Goal: Information Seeking & Learning: Learn about a topic

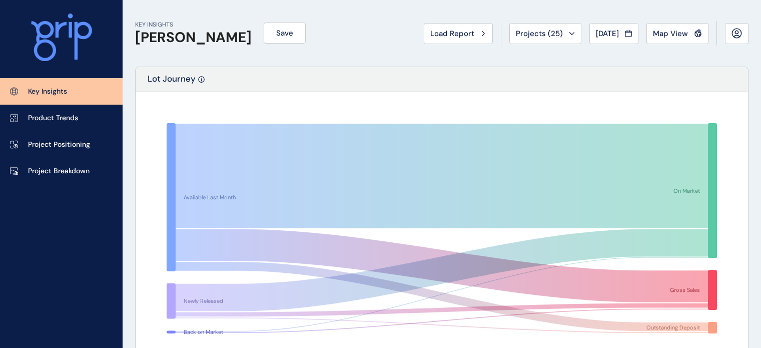
scroll to position [1758, 0]
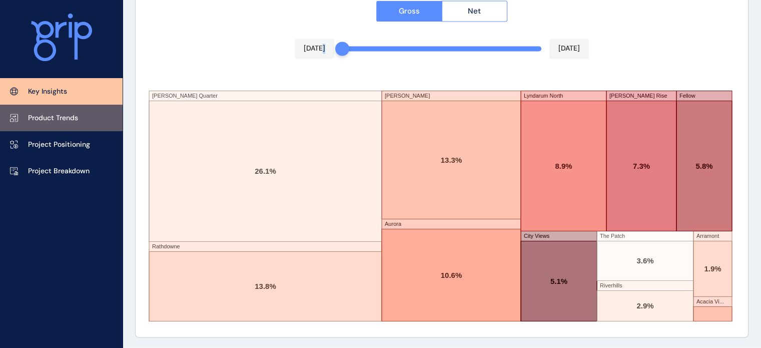
click at [38, 117] on p "Product Trends" at bounding box center [53, 118] width 50 height 10
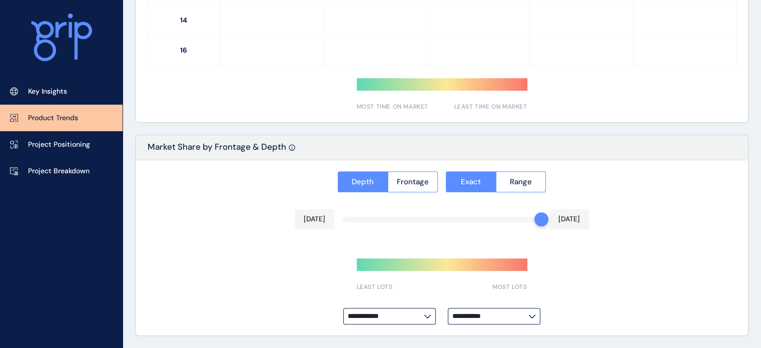
scroll to position [703, 0]
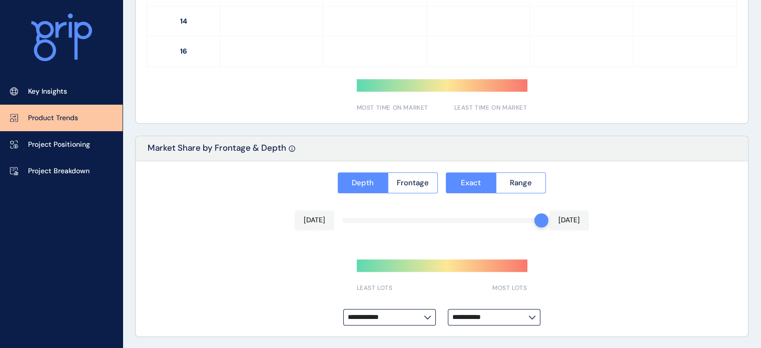
type input "**********"
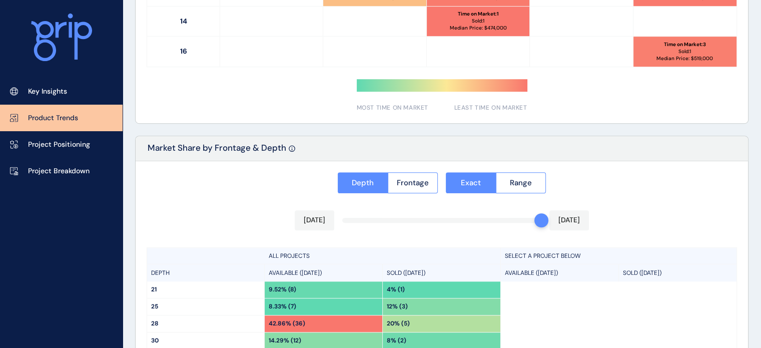
scroll to position [822, 0]
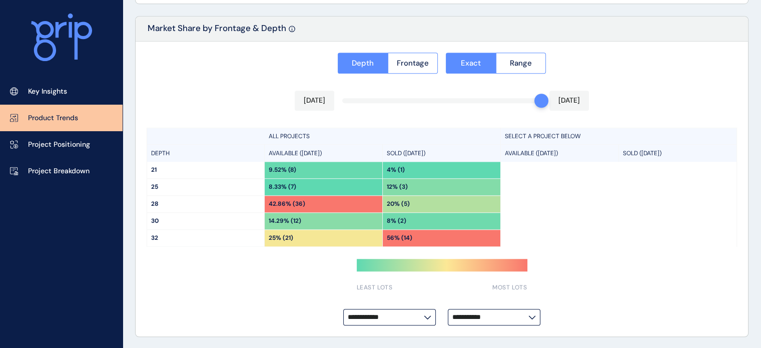
click at [479, 314] on input "**********" at bounding box center [491, 317] width 76 height 8
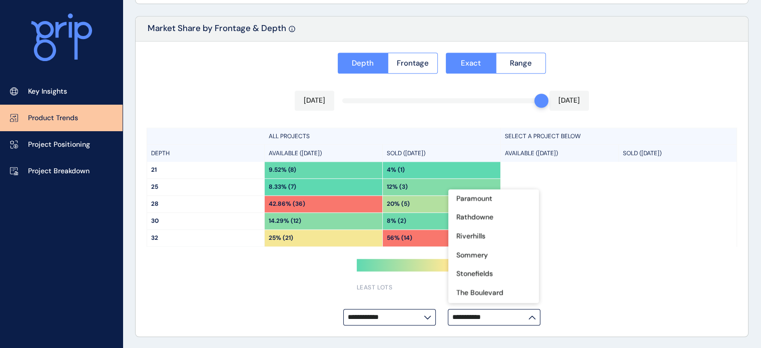
scroll to position [395, 0]
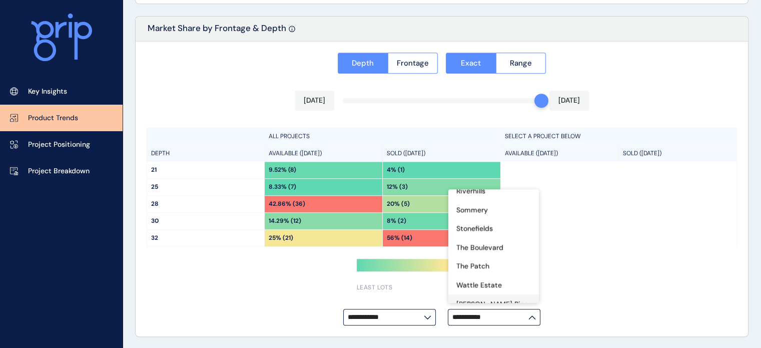
click at [503, 294] on div "[PERSON_NAME] Rise" at bounding box center [494, 303] width 91 height 19
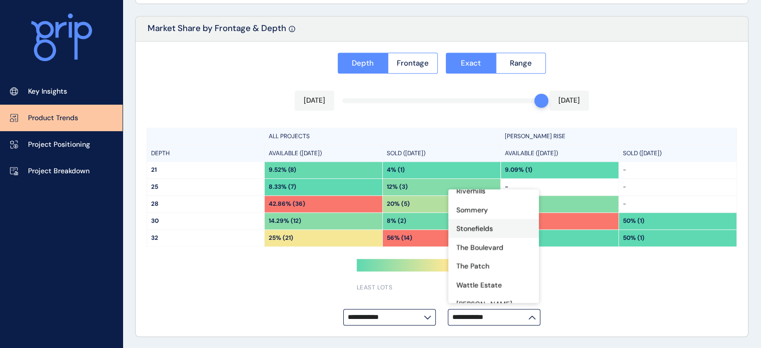
click at [491, 224] on p "Stonefields" at bounding box center [475, 229] width 37 height 10
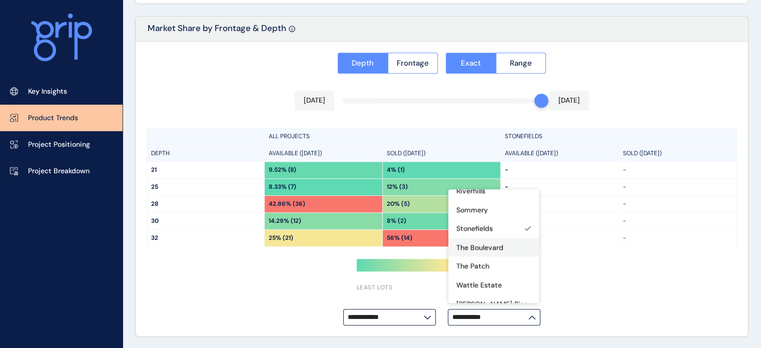
click at [496, 243] on p "The Boulevard" at bounding box center [480, 248] width 47 height 10
click at [501, 258] on div "The Patch" at bounding box center [494, 265] width 91 height 19
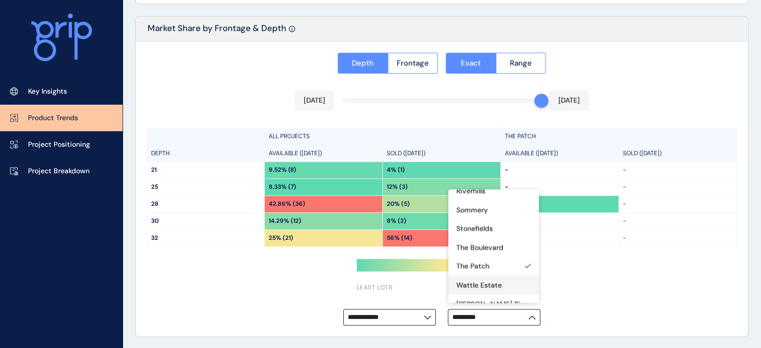
click at [502, 275] on div "Wattle Estate" at bounding box center [494, 284] width 91 height 19
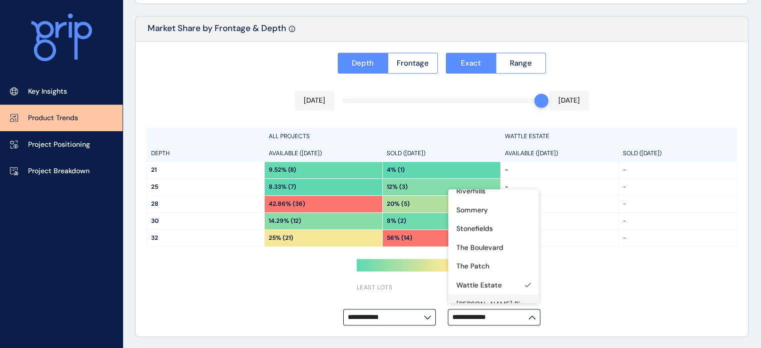
click at [504, 294] on div "[PERSON_NAME] Rise" at bounding box center [494, 303] width 91 height 19
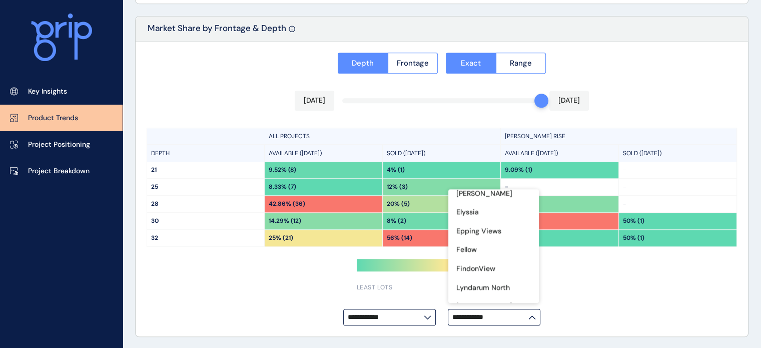
scroll to position [95, 0]
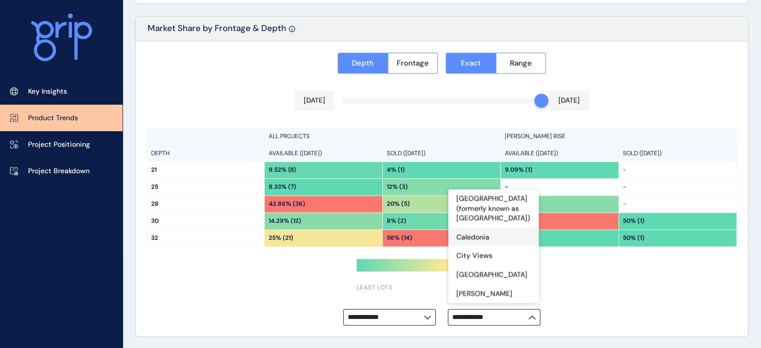
click at [505, 235] on div "Caledonia" at bounding box center [494, 236] width 91 height 19
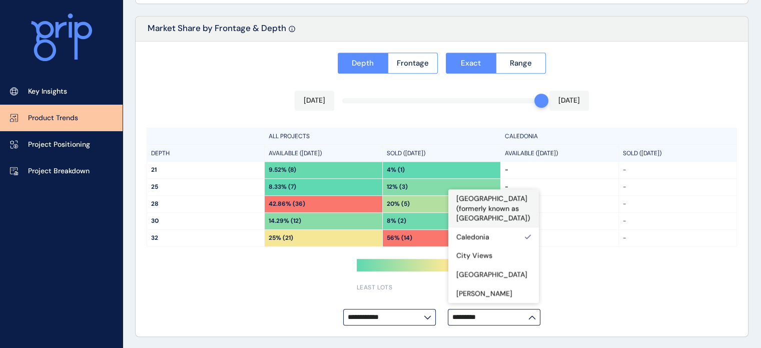
click at [505, 205] on p "[GEOGRAPHIC_DATA] (formerly known as [GEOGRAPHIC_DATA])" at bounding box center [494, 209] width 75 height 30
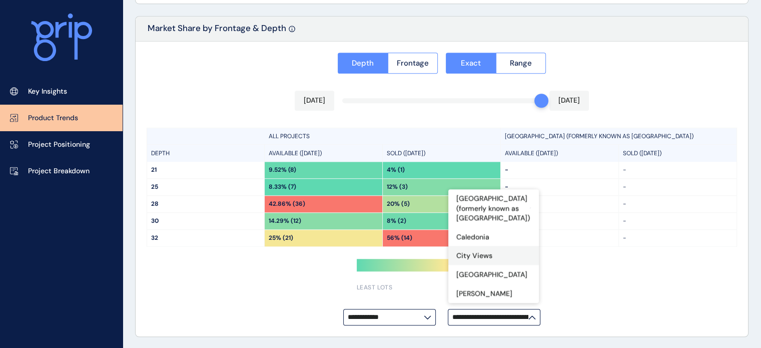
click at [500, 251] on div "City Views" at bounding box center [494, 255] width 91 height 19
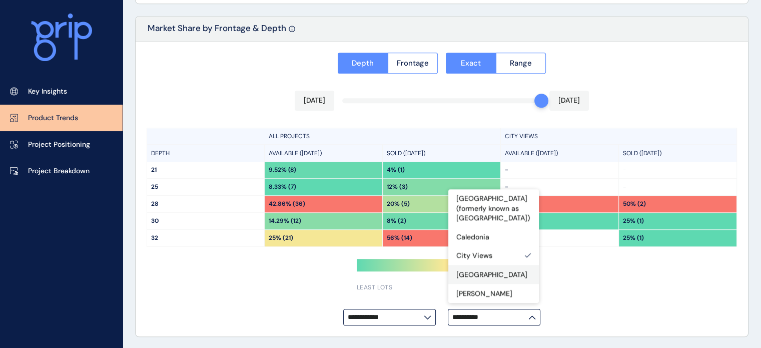
click at [505, 275] on div "[GEOGRAPHIC_DATA]" at bounding box center [494, 274] width 91 height 19
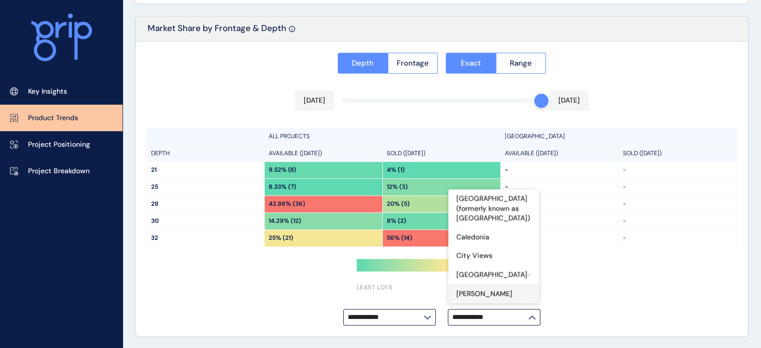
click at [511, 290] on div "[PERSON_NAME]" at bounding box center [494, 293] width 91 height 19
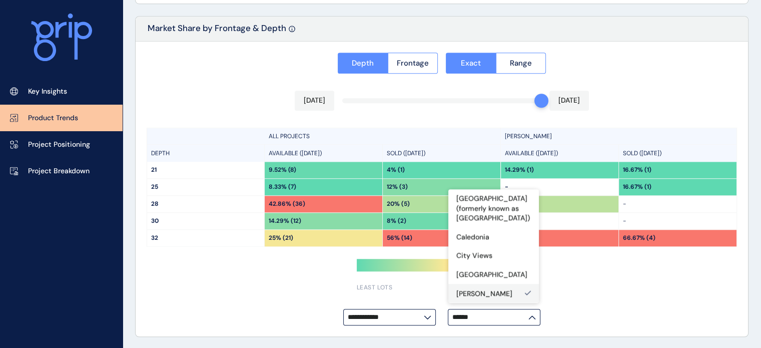
scroll to position [145, 0]
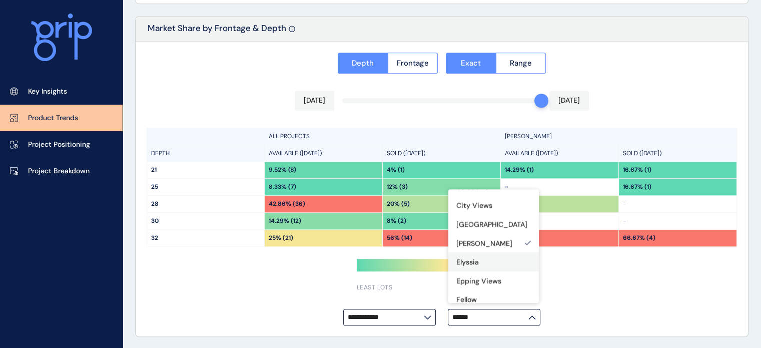
click at [507, 261] on div "Elyssia" at bounding box center [494, 261] width 91 height 19
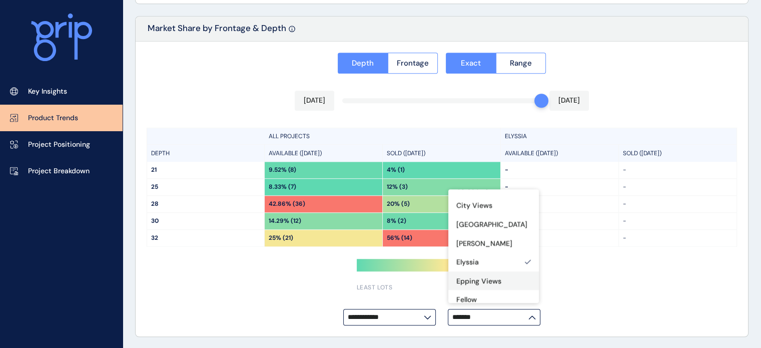
click at [508, 278] on div "Epping Views" at bounding box center [494, 280] width 91 height 19
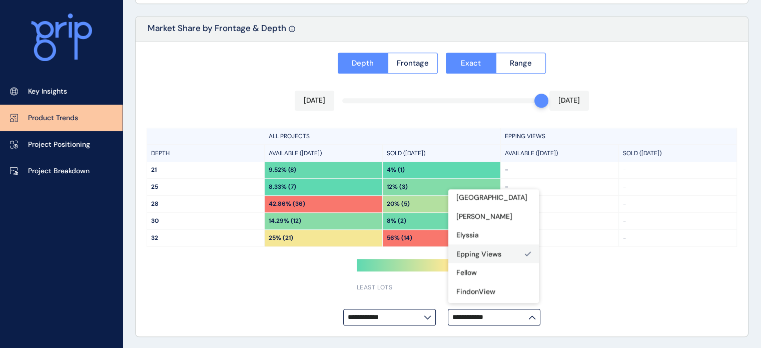
scroll to position [195, 0]
click at [498, 254] on div "Fellow" at bounding box center [494, 249] width 91 height 19
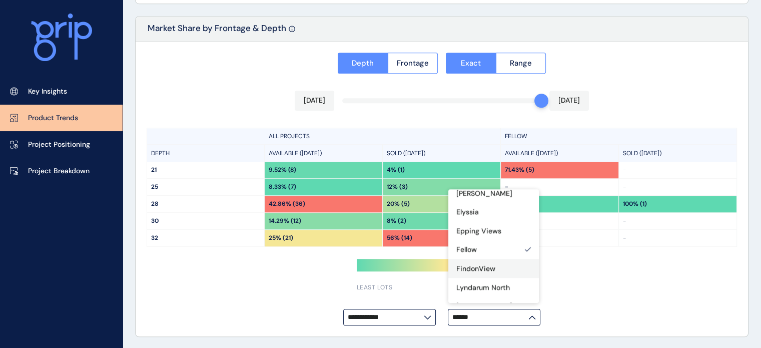
click at [501, 264] on div "FindonView" at bounding box center [494, 268] width 91 height 19
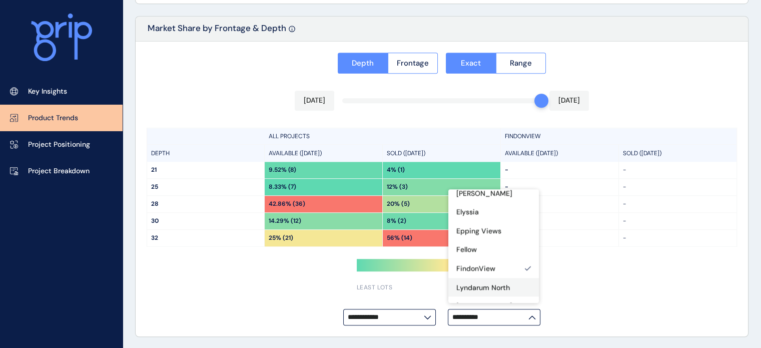
click at [511, 286] on div "Lyndarum North" at bounding box center [494, 287] width 91 height 19
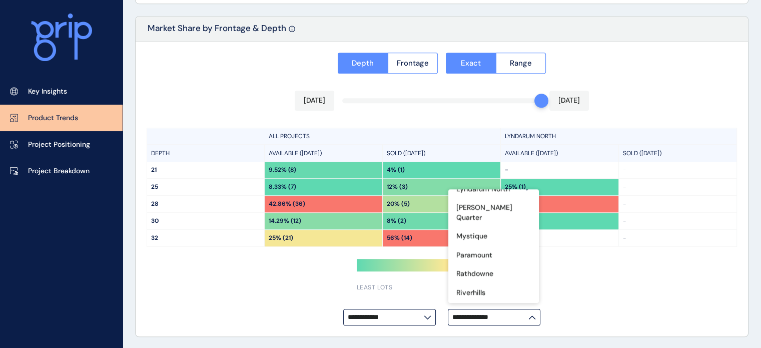
scroll to position [295, 0]
click at [501, 281] on div "Riverhills" at bounding box center [494, 290] width 91 height 19
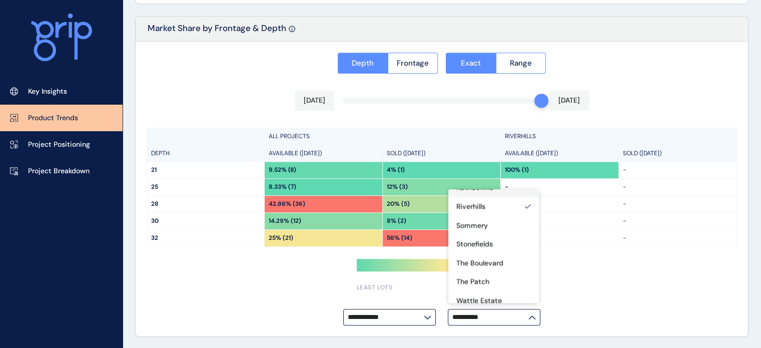
scroll to position [395, 0]
click at [509, 294] on div "[PERSON_NAME] Rise" at bounding box center [494, 303] width 91 height 19
type input "**********"
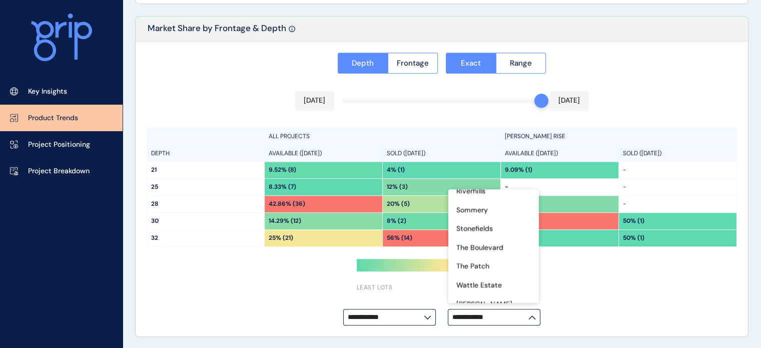
click at [420, 160] on div "SOLD ([DATE])" at bounding box center [442, 153] width 118 height 17
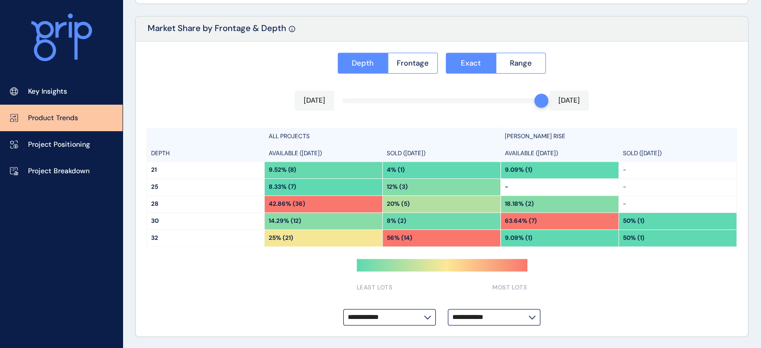
drag, startPoint x: 527, startPoint y: 264, endPoint x: 450, endPoint y: 266, distance: 77.1
click at [450, 266] on div "**********" at bounding box center [442, 189] width 613 height 295
click at [423, 313] on input "**********" at bounding box center [386, 317] width 76 height 8
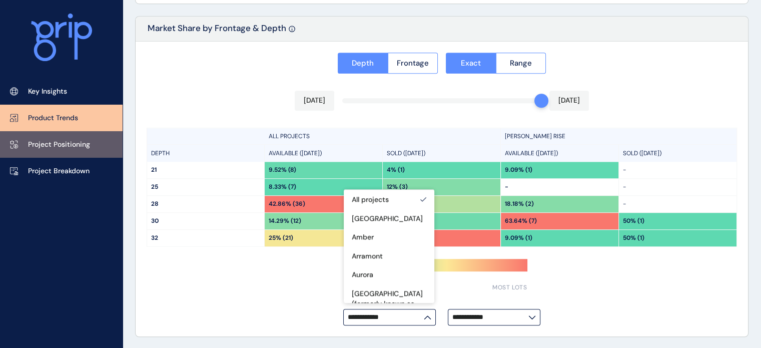
click at [66, 141] on p "Project Positioning" at bounding box center [59, 145] width 62 height 10
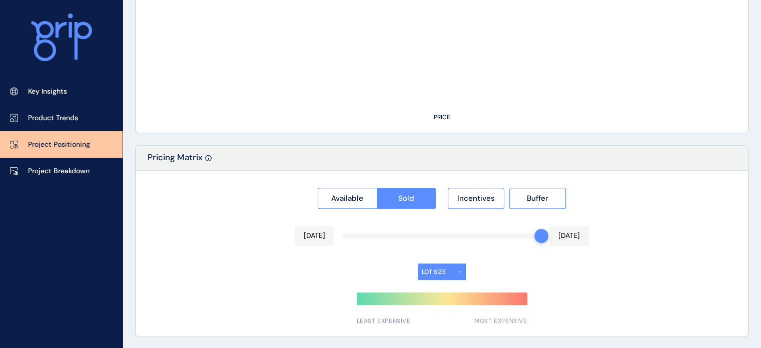
type input "******"
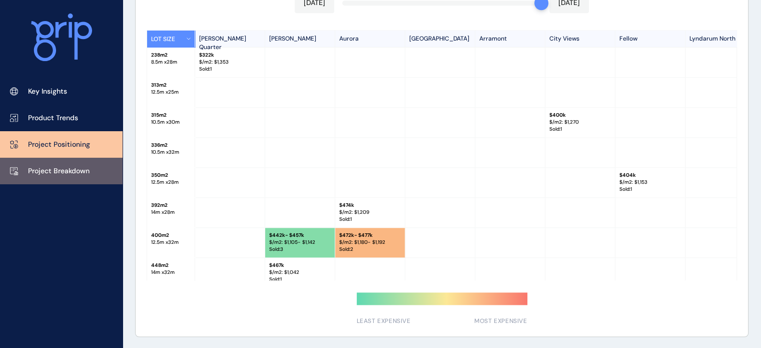
click at [87, 172] on p "Project Breakdown" at bounding box center [59, 171] width 62 height 10
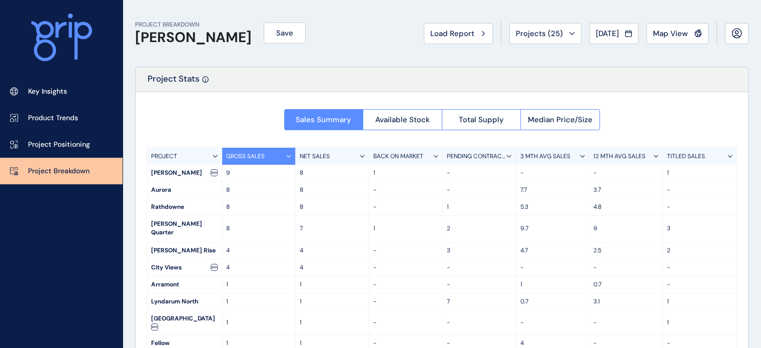
click at [324, 156] on p "NET SALES" at bounding box center [315, 156] width 30 height 9
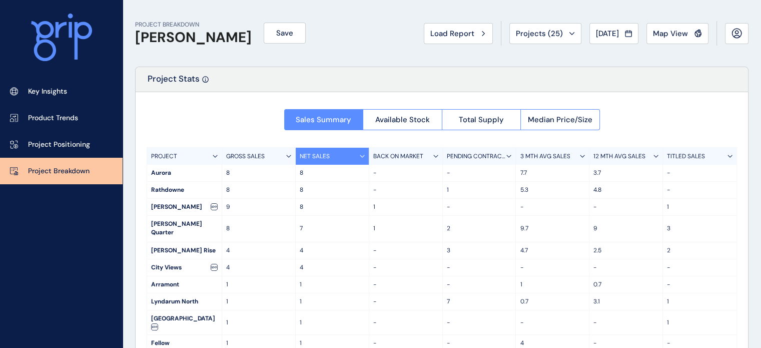
click at [268, 157] on div "GROSS SALES" at bounding box center [259, 156] width 74 height 17
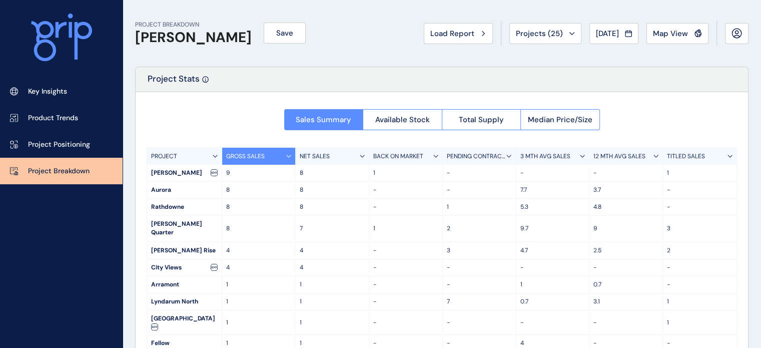
click at [212, 151] on div "PROJECT" at bounding box center [184, 156] width 75 height 17
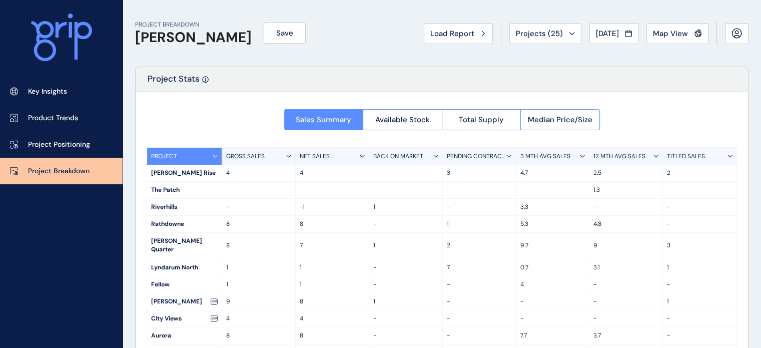
click at [393, 151] on div "BACK ON MARKET" at bounding box center [406, 156] width 74 height 17
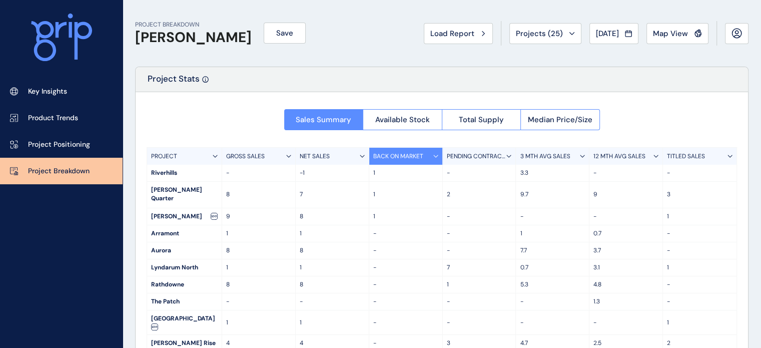
click at [337, 154] on div "NET SALES" at bounding box center [333, 156] width 74 height 17
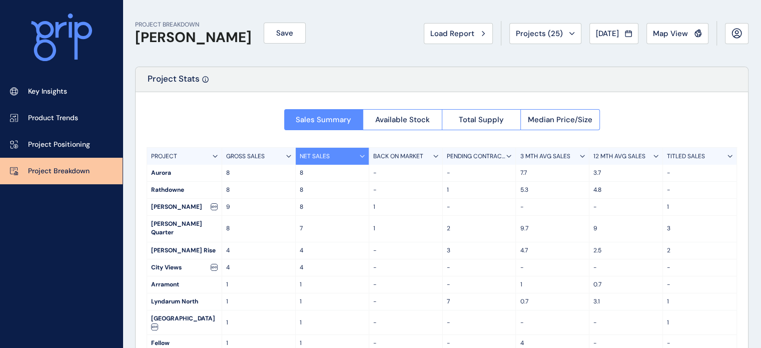
click at [270, 154] on div "GROSS SALES" at bounding box center [259, 156] width 74 height 17
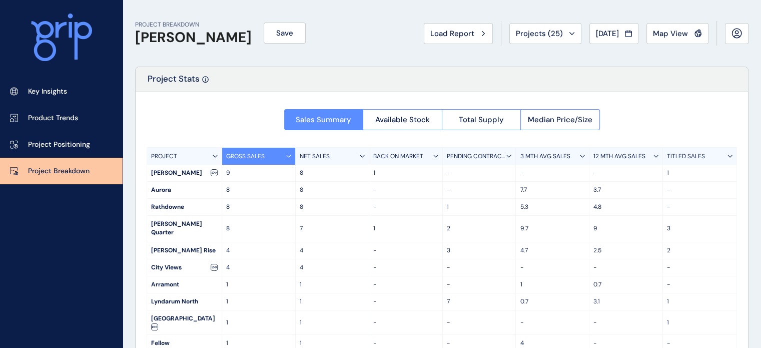
click at [698, 148] on div "TITLED SALES" at bounding box center [700, 156] width 74 height 17
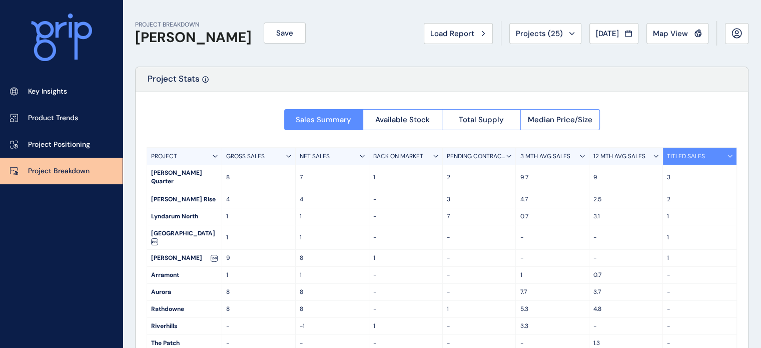
click at [256, 155] on p "GROSS SALES" at bounding box center [245, 156] width 39 height 9
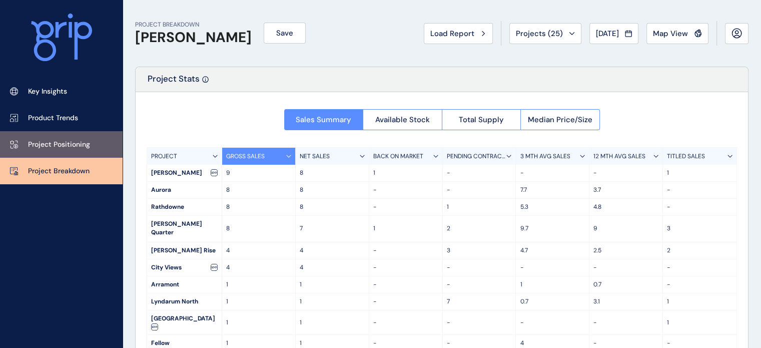
click at [76, 149] on p "Project Positioning" at bounding box center [59, 145] width 62 height 10
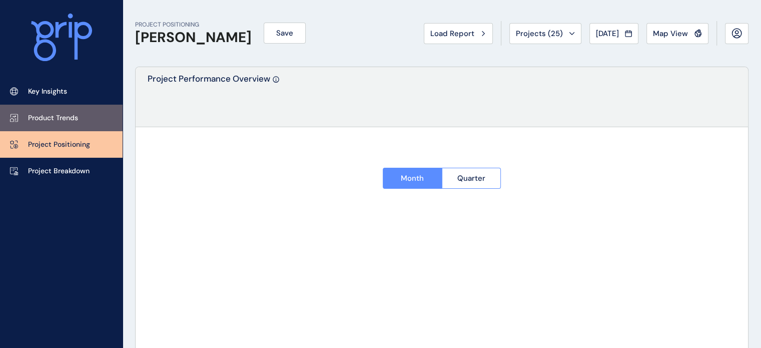
type input "******"
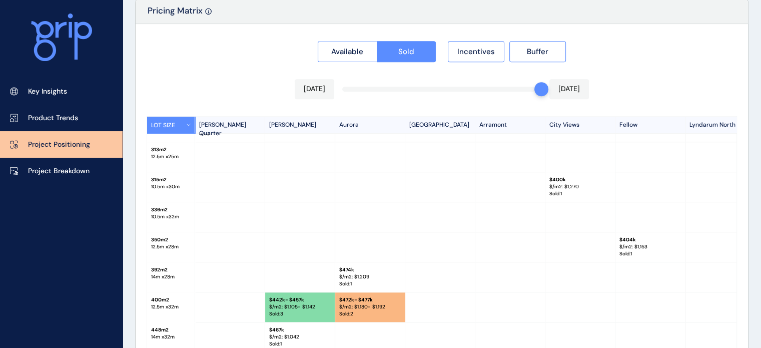
scroll to position [39, 0]
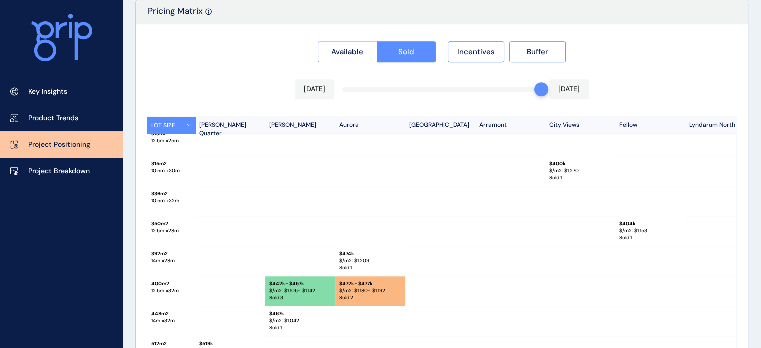
click at [389, 294] on p "Sold : 2" at bounding box center [370, 297] width 62 height 7
